Goal: Check status: Check status

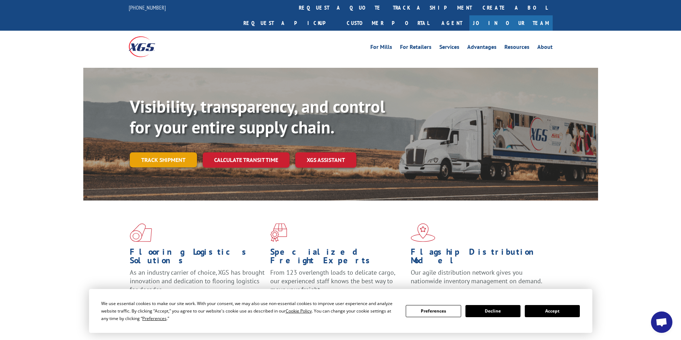
click at [165, 153] on link "Track shipment" at bounding box center [163, 160] width 67 height 15
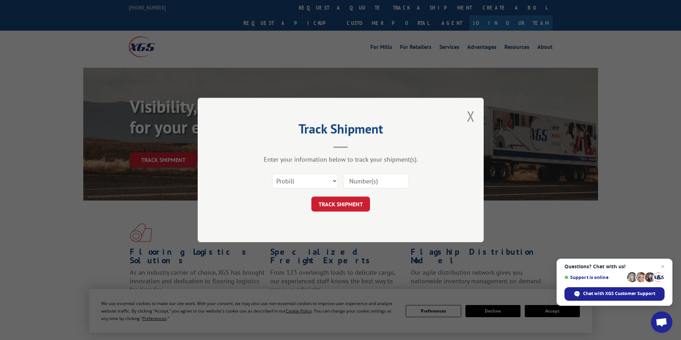
click at [349, 181] on input at bounding box center [376, 181] width 66 height 15
type input "635475"
click at [358, 199] on button "TRACK SHIPMENT" at bounding box center [340, 204] width 59 height 15
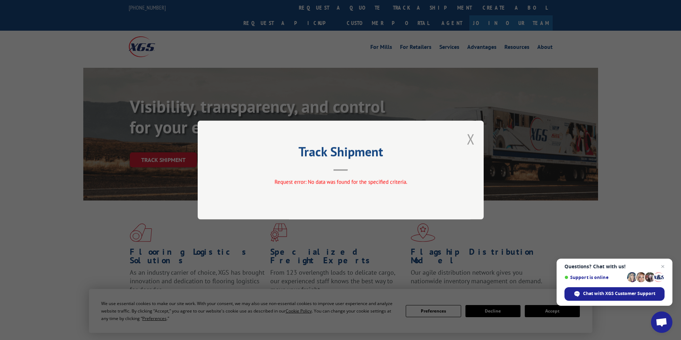
click at [469, 140] on button "Close modal" at bounding box center [471, 139] width 8 height 19
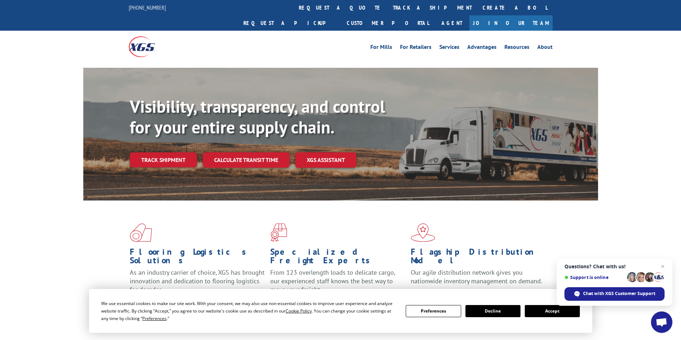
click at [553, 309] on button "Accept" at bounding box center [551, 311] width 55 height 12
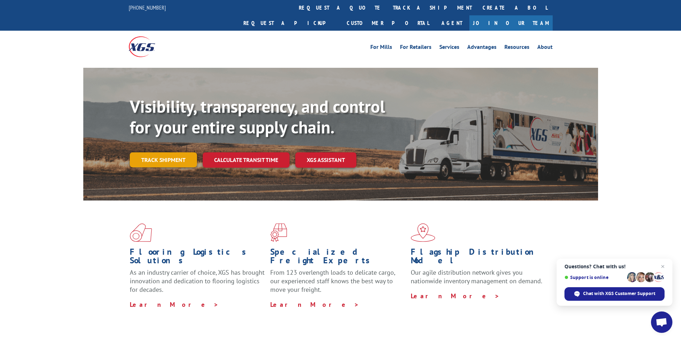
click at [188, 153] on link "Track shipment" at bounding box center [163, 160] width 67 height 15
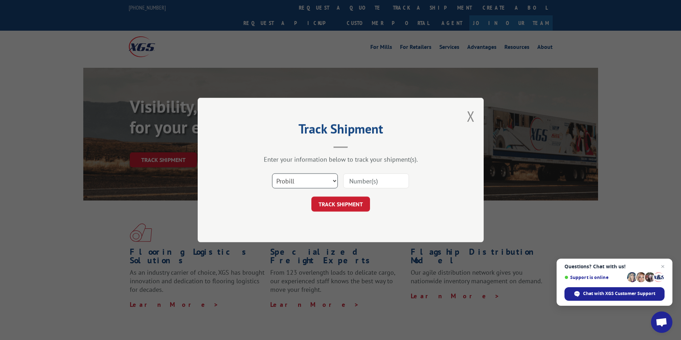
click at [319, 181] on select "Select category... Probill BOL PO" at bounding box center [305, 181] width 66 height 15
select select "bol"
click at [272, 174] on select "Select category... Probill BOL PO" at bounding box center [305, 181] width 66 height 15
click at [362, 181] on input at bounding box center [376, 181] width 66 height 15
type input "635475"
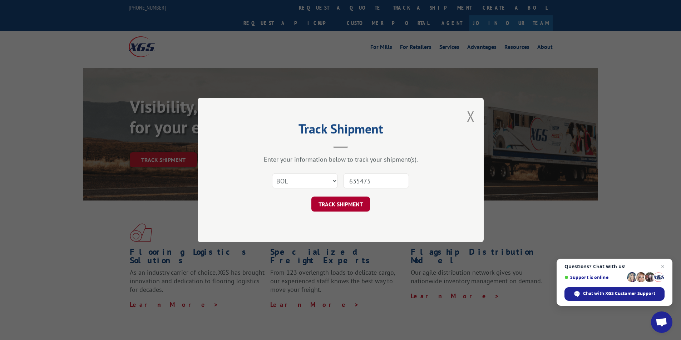
click at [343, 200] on button "TRACK SHIPMENT" at bounding box center [340, 204] width 59 height 15
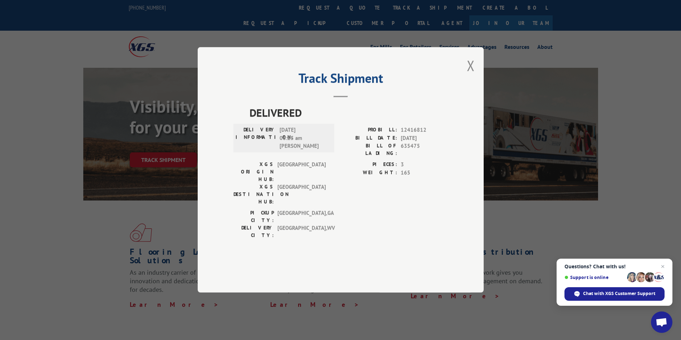
drag, startPoint x: 320, startPoint y: 288, endPoint x: 302, endPoint y: 280, distance: 19.6
